Goal: Information Seeking & Learning: Find specific fact

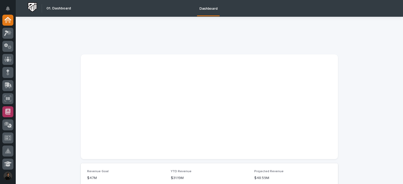
click at [12, 108] on link at bounding box center [7, 112] width 11 height 11
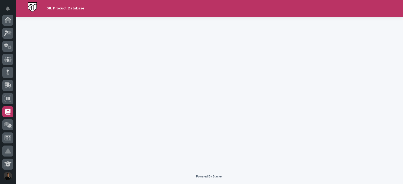
scroll to position [92, 0]
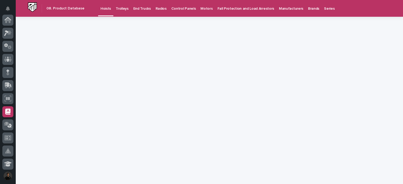
scroll to position [92, 0]
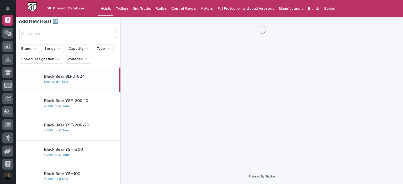
click at [63, 34] on input "Search" at bounding box center [68, 34] width 98 height 8
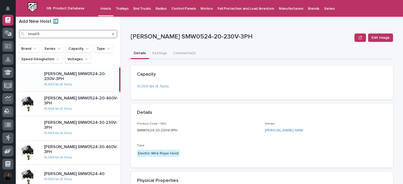
type input "smw05"
click at [86, 78] on p "[PERSON_NAME] SMW0524-20-230V-3PH" at bounding box center [80, 77] width 73 height 10
click at [85, 80] on div "[PERSON_NAME] SMW0524-20-230V-3PH 10,000 lbs (5 Tons)" at bounding box center [79, 80] width 79 height 20
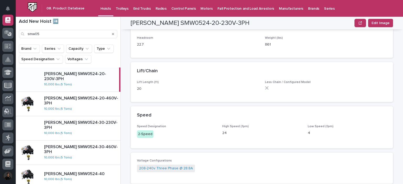
scroll to position [173, 0]
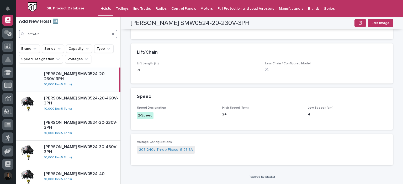
click at [57, 31] on input "smw05" at bounding box center [68, 34] width 98 height 8
click at [135, 13] on link "End Trucks" at bounding box center [142, 8] width 22 height 16
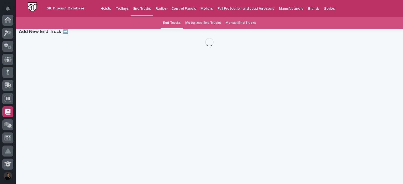
scroll to position [92, 0]
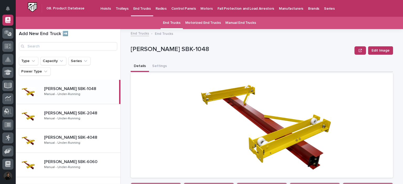
click at [212, 24] on link "Motorized End Trucks" at bounding box center [203, 23] width 36 height 12
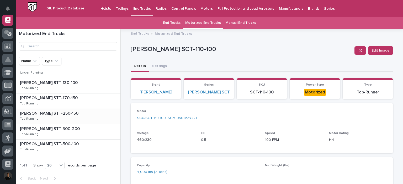
scroll to position [99, 0]
click at [59, 99] on p at bounding box center [69, 97] width 98 height 5
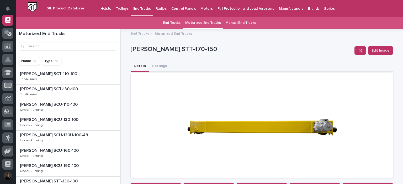
click at [105, 12] on link "Hoists" at bounding box center [105, 8] width 15 height 16
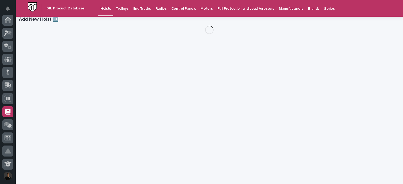
scroll to position [92, 0]
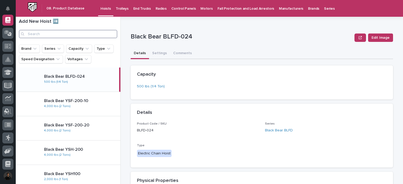
click at [62, 33] on input "Search" at bounding box center [68, 34] width 98 height 8
type input "a"
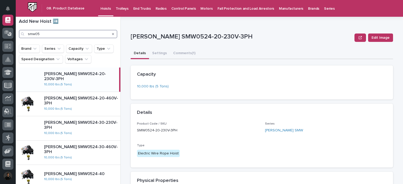
type input "smw05"
click at [87, 85] on div "[PERSON_NAME] SMW0524-20-230V-3PH 10,000 lbs (5 Tons)" at bounding box center [79, 80] width 79 height 20
